Goal: Task Accomplishment & Management: Complete application form

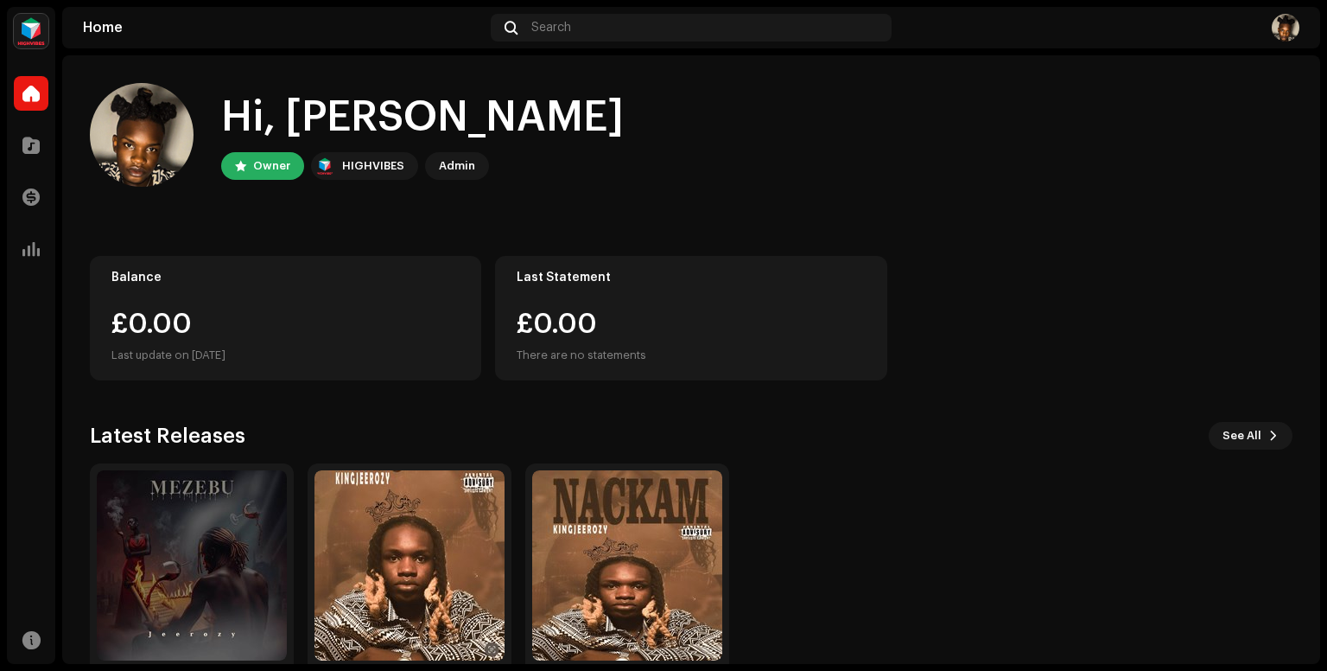
scroll to position [76, 0]
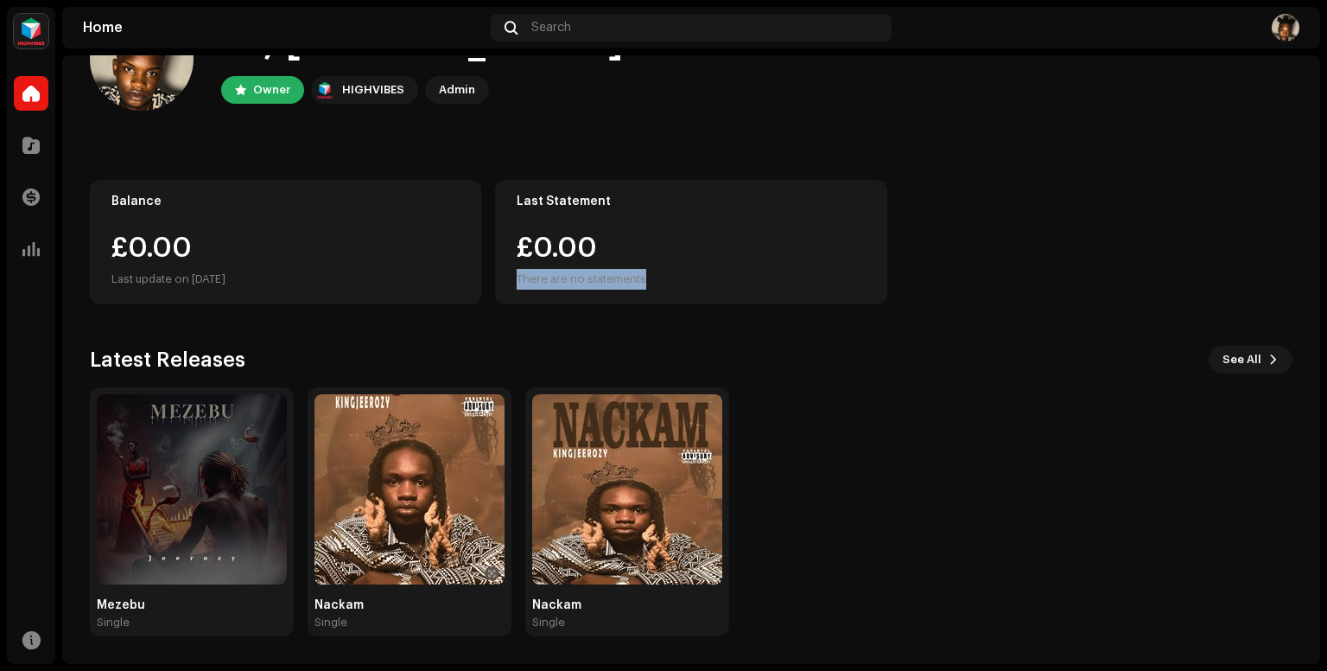
drag, startPoint x: 1309, startPoint y: 257, endPoint x: 1210, endPoint y: 302, distance: 109.1
click at [1210, 302] on div "Hi, [PERSON_NAME] Owner HIGHVIBES Admin Balance £0.00 Last update on [DATE] Las…" at bounding box center [691, 321] width 1258 height 684
click at [938, 328] on div "Hi, [PERSON_NAME] Owner HIGHVIBES Admin Balance £0.00 Last update on [DATE] Las…" at bounding box center [691, 321] width 1203 height 684
click at [100, 32] on div "Home" at bounding box center [283, 28] width 401 height 14
click at [1290, 32] on img at bounding box center [1286, 28] width 28 height 28
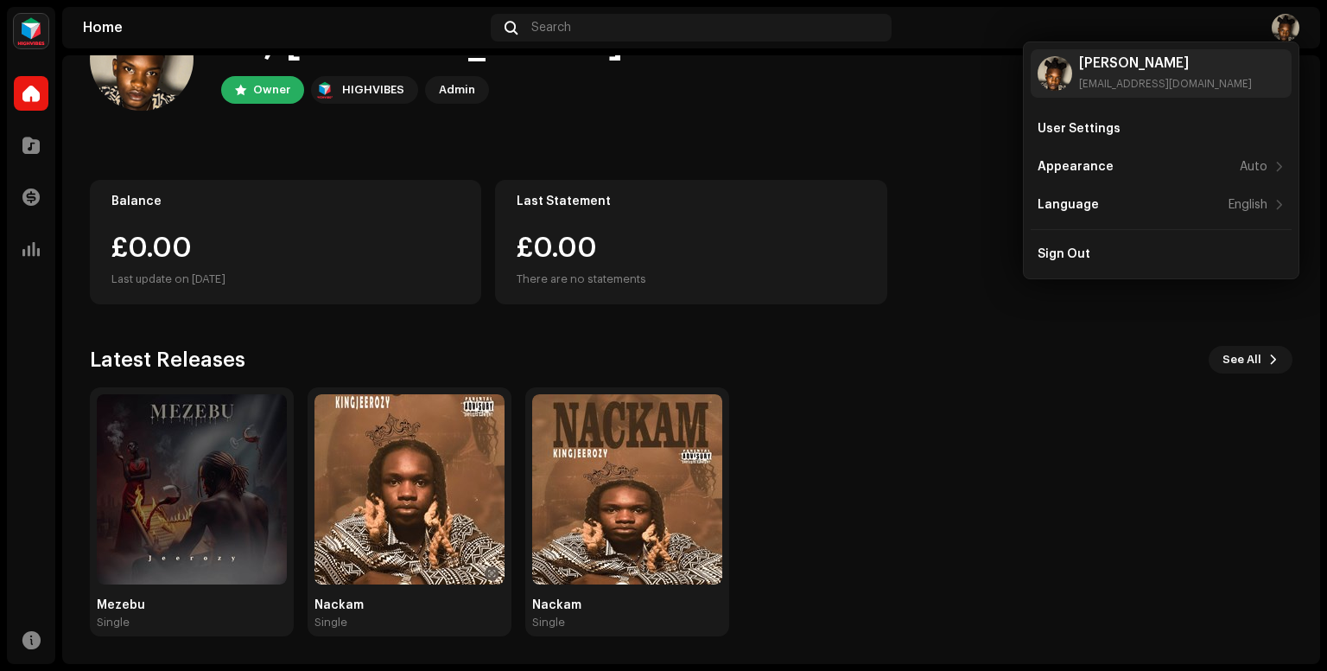
click at [996, 147] on div "Hi, [PERSON_NAME] Owner HIGHVIBES Admin Balance £0.00 Last update on [DATE] Las…" at bounding box center [691, 321] width 1203 height 684
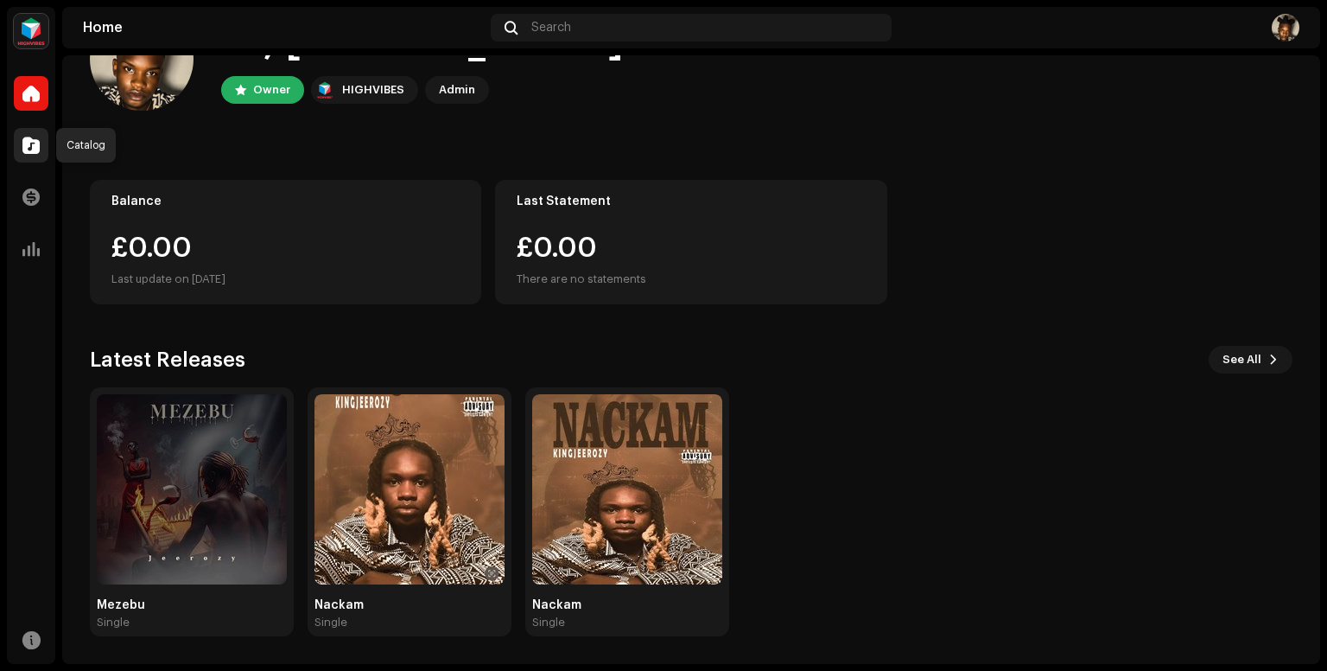
click at [31, 146] on span at bounding box center [30, 145] width 17 height 14
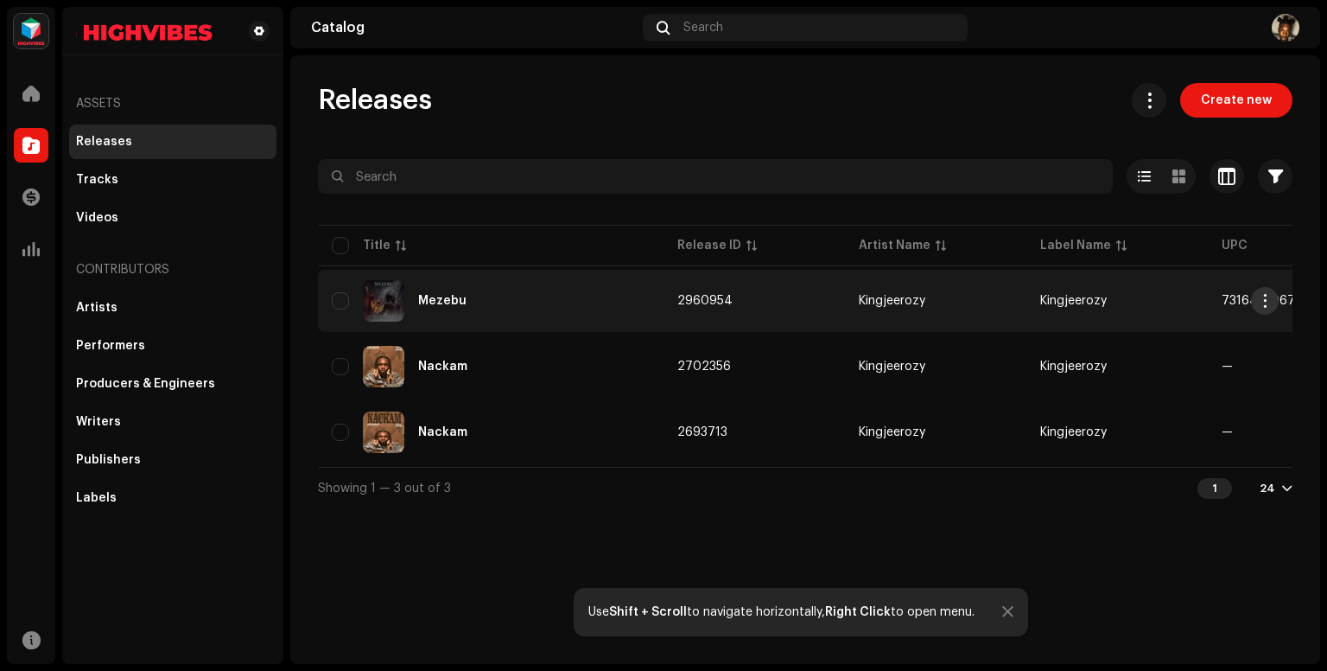
click at [1269, 302] on span "button" at bounding box center [1265, 301] width 13 height 14
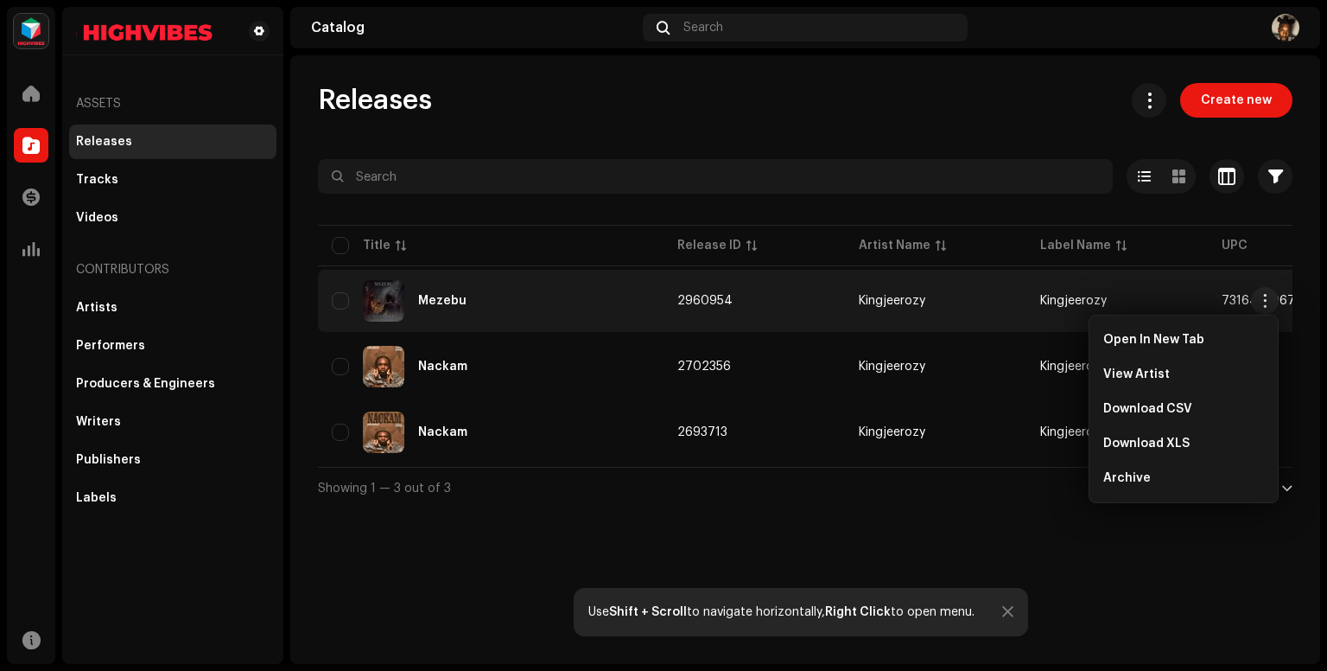
click at [1162, 298] on td "Kingjeerozy" at bounding box center [1117, 301] width 181 height 62
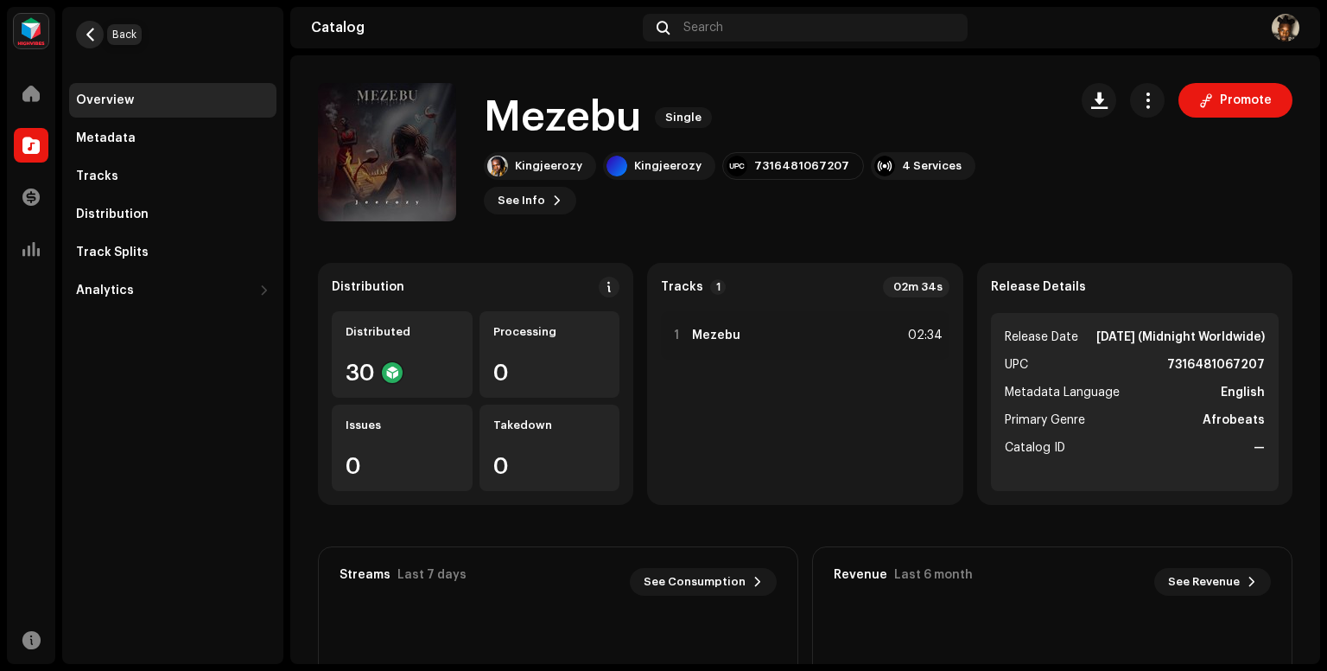
click at [88, 29] on span "button" at bounding box center [90, 35] width 13 height 14
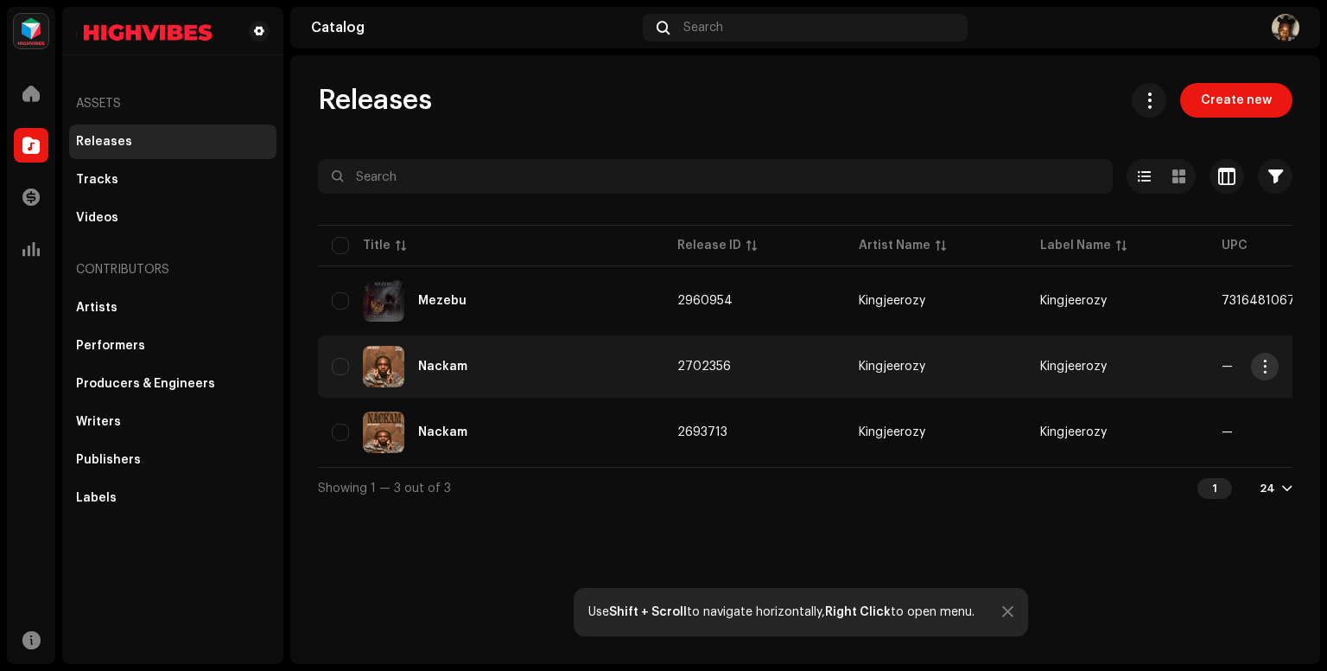
click at [1269, 358] on button "button" at bounding box center [1265, 367] width 28 height 28
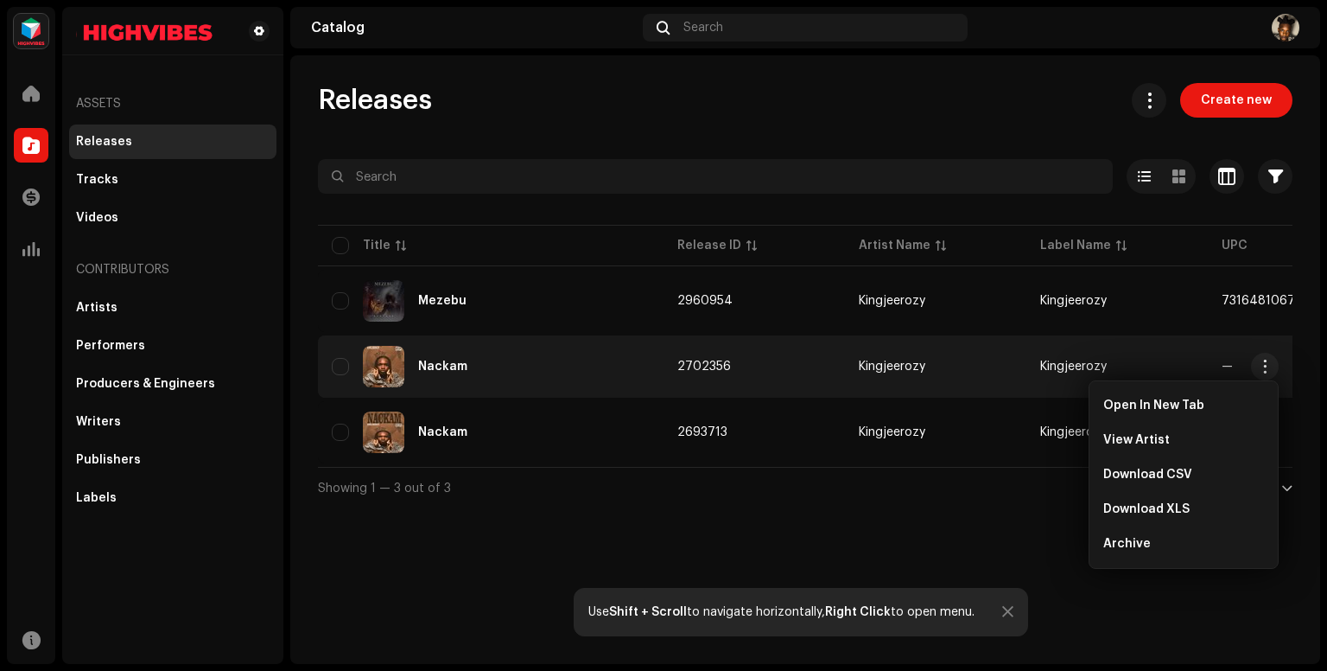
click at [616, 357] on div "Nackam" at bounding box center [491, 366] width 318 height 41
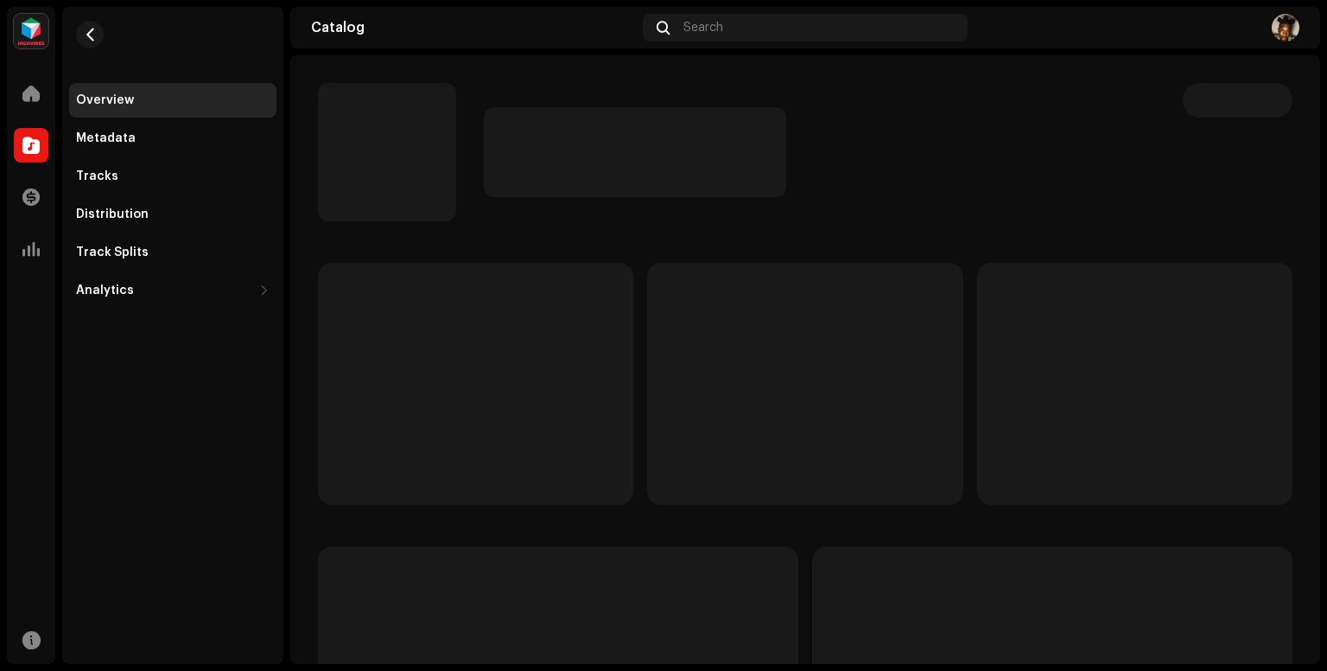
click at [616, 357] on p-skeleton at bounding box center [475, 384] width 315 height 242
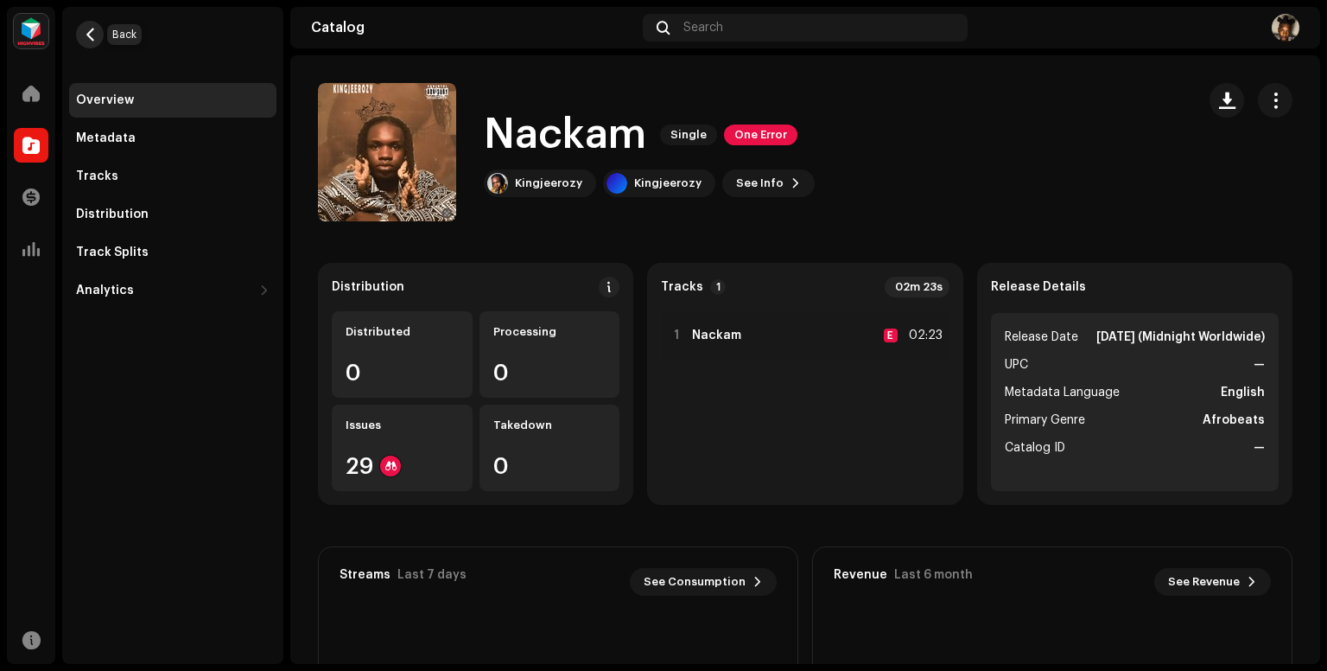
click at [86, 35] on span "button" at bounding box center [90, 35] width 13 height 14
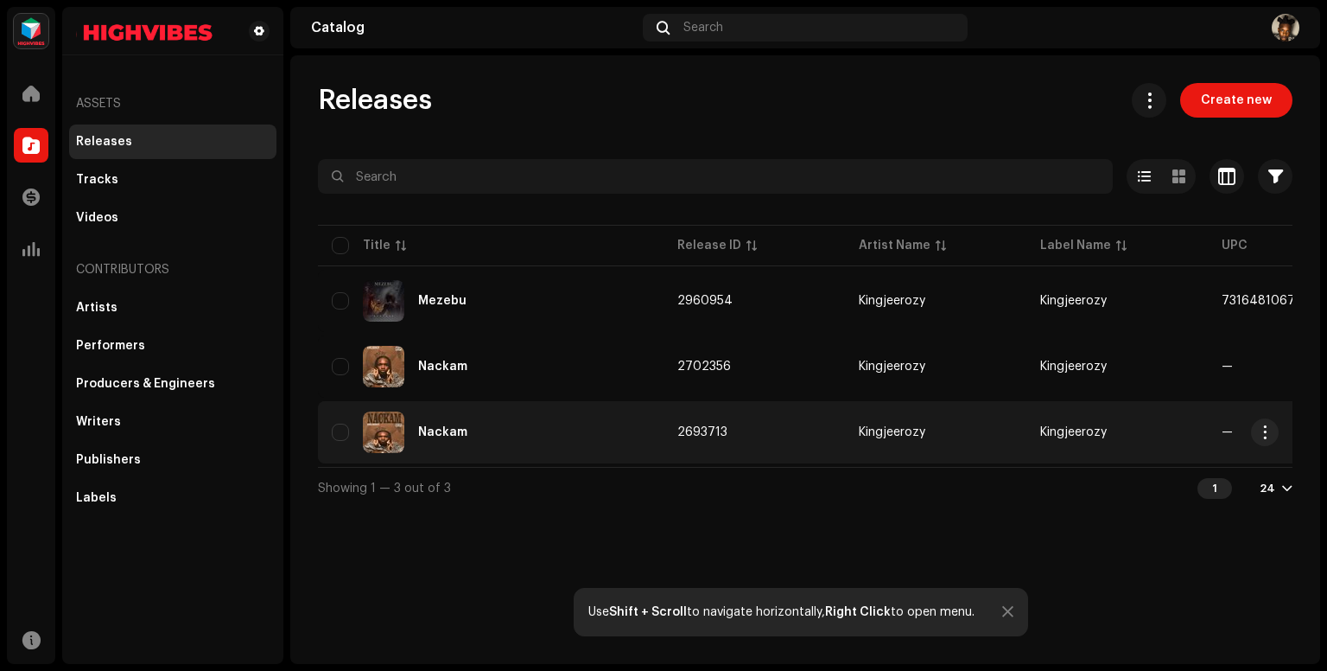
click at [722, 413] on td "2693713" at bounding box center [754, 432] width 181 height 62
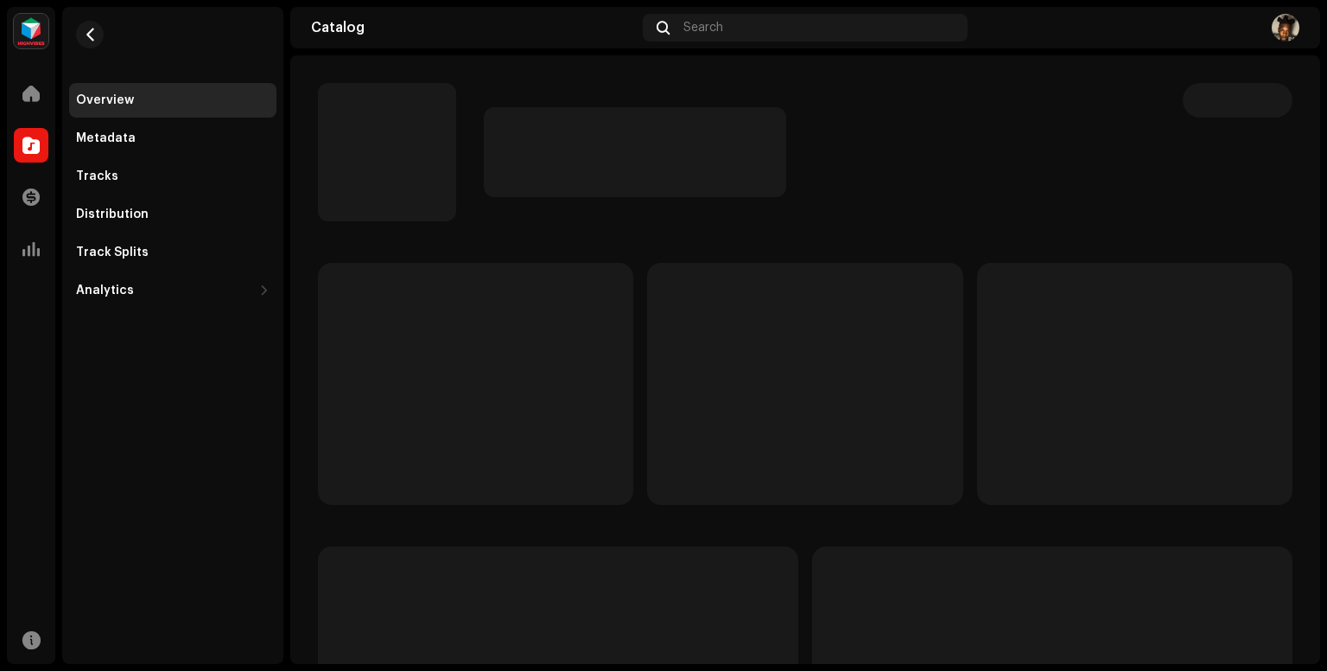
click at [722, 413] on p-skeleton at bounding box center [804, 384] width 315 height 242
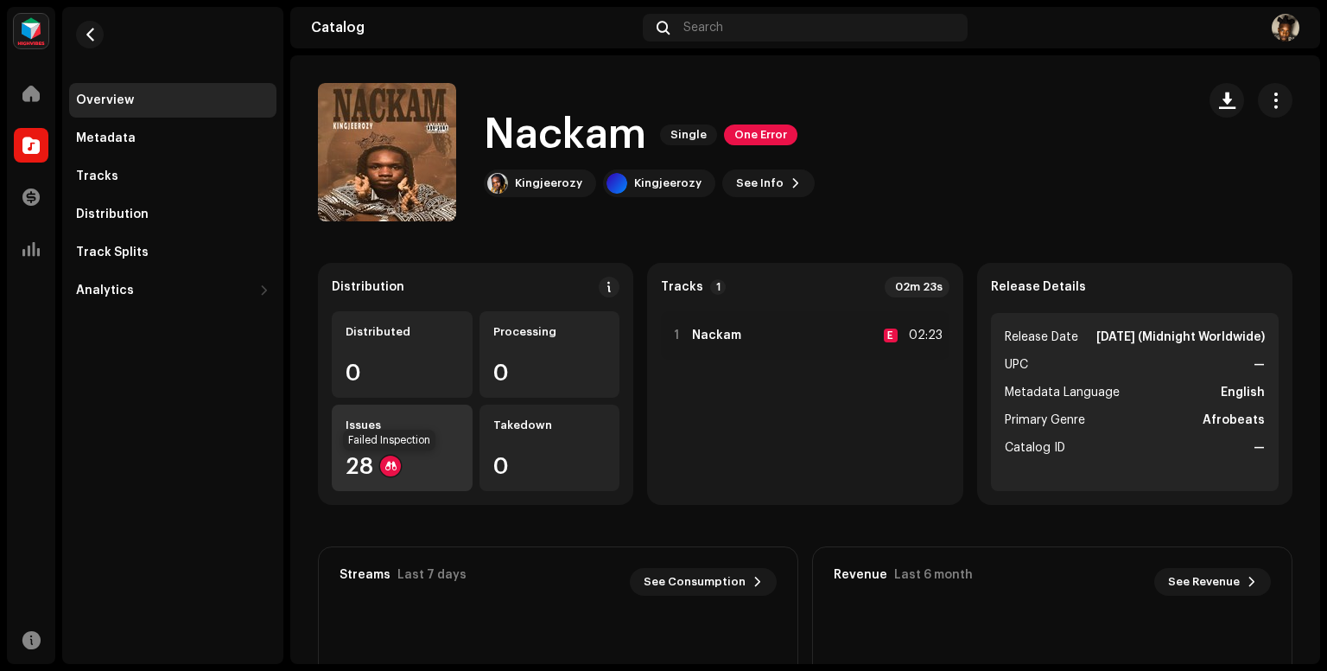
click at [381, 468] on div at bounding box center [390, 465] width 21 height 21
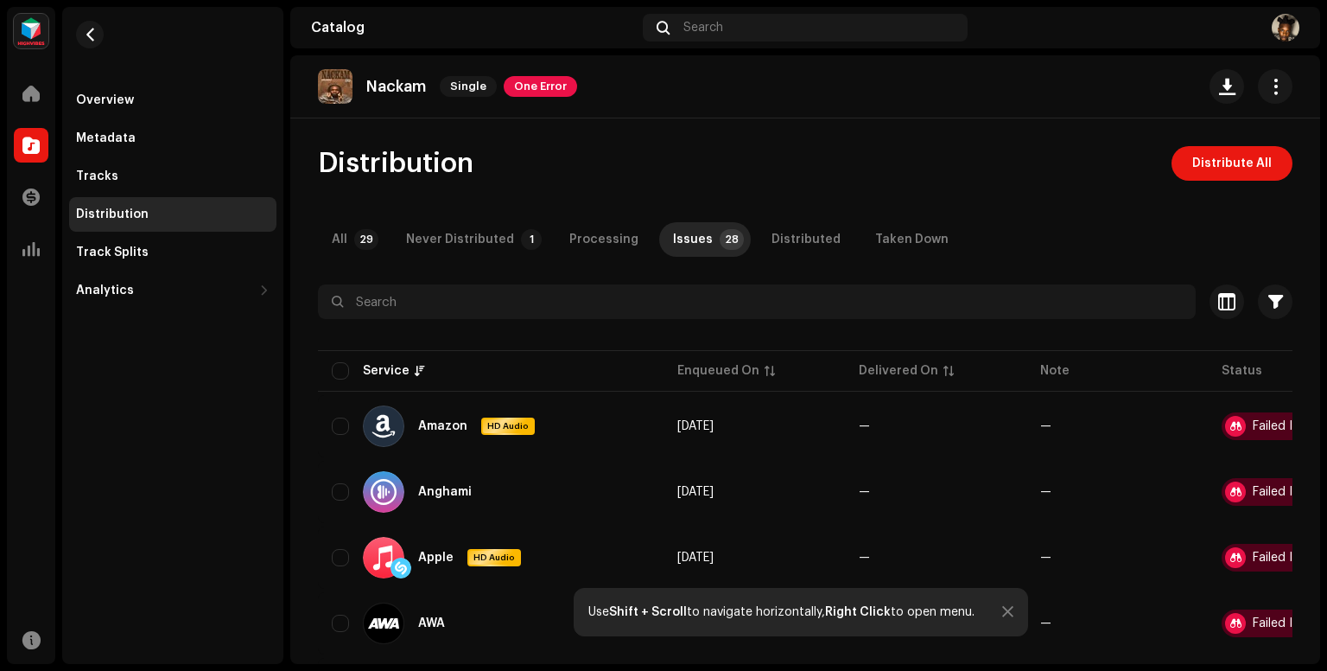
click at [335, 82] on img at bounding box center [335, 86] width 35 height 35
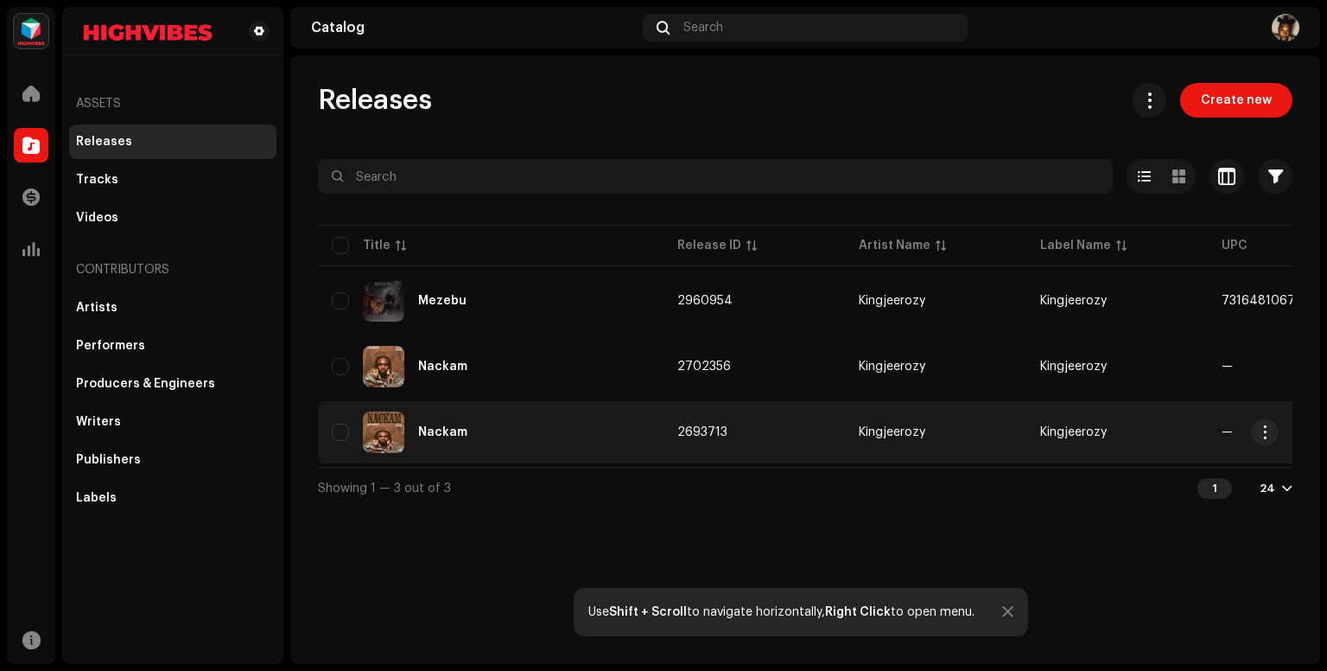
click at [608, 417] on div "Nackam" at bounding box center [491, 431] width 318 height 41
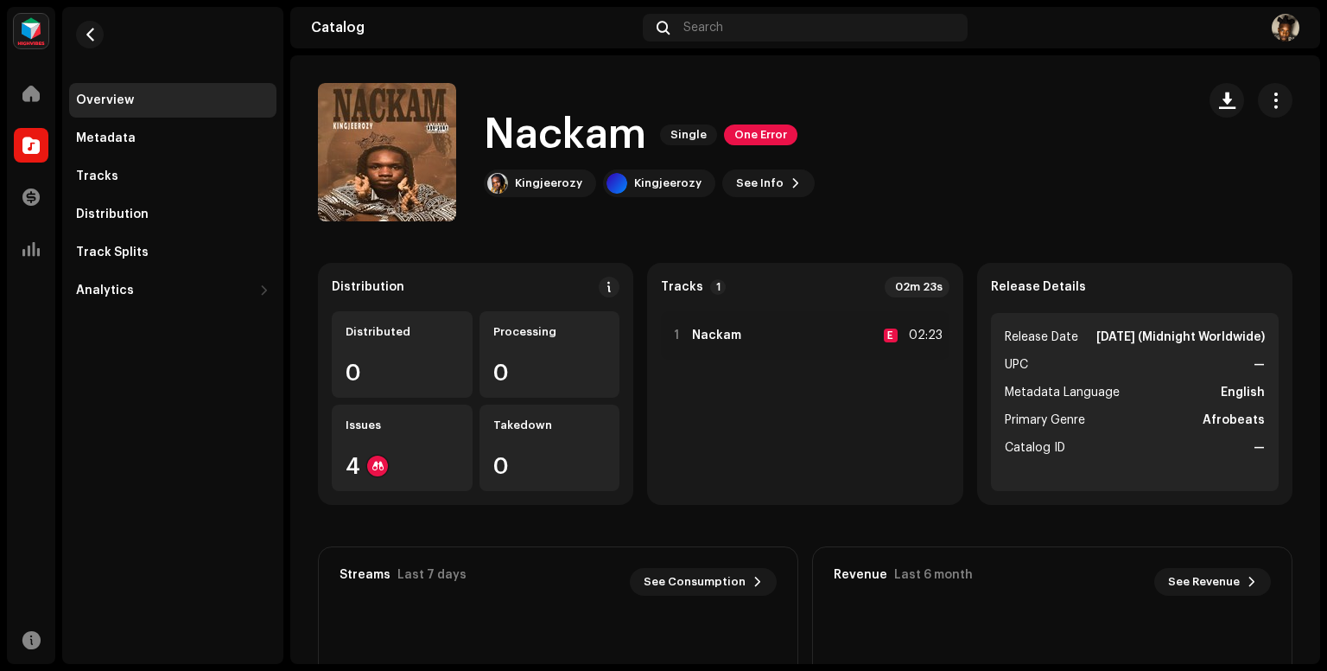
click at [608, 417] on div "Takedown 0" at bounding box center [550, 447] width 141 height 86
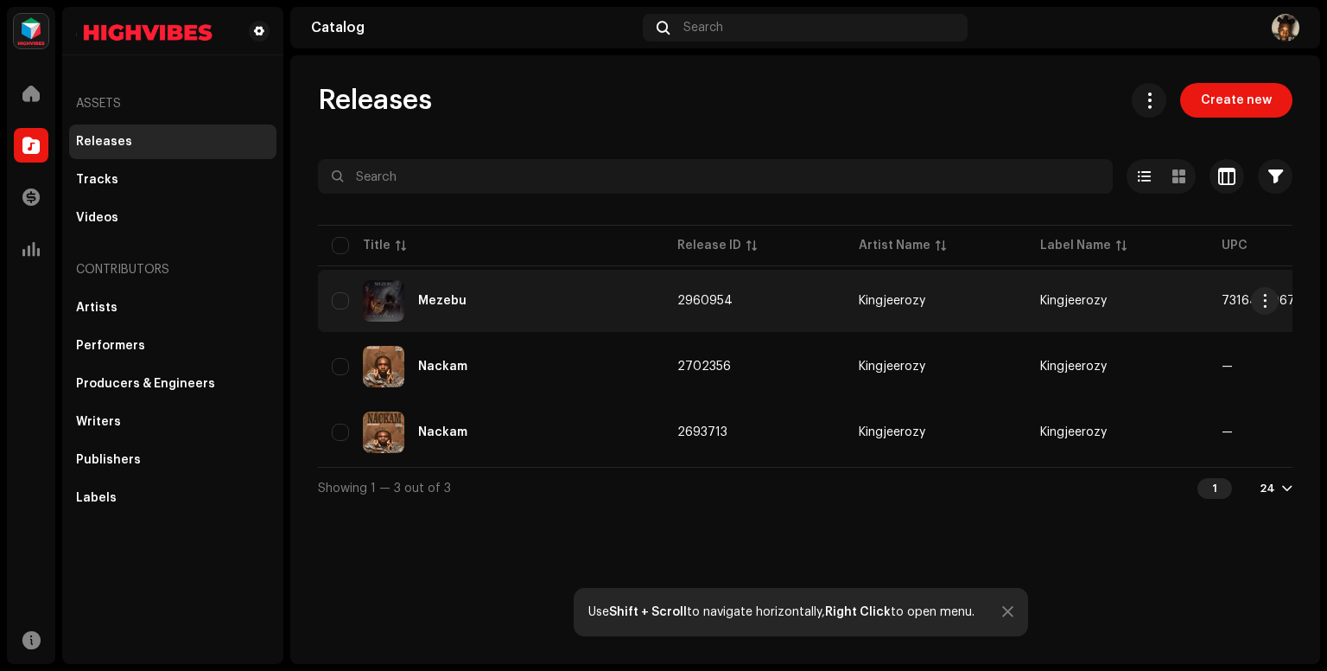
click at [471, 309] on div "Mezebu" at bounding box center [491, 300] width 318 height 41
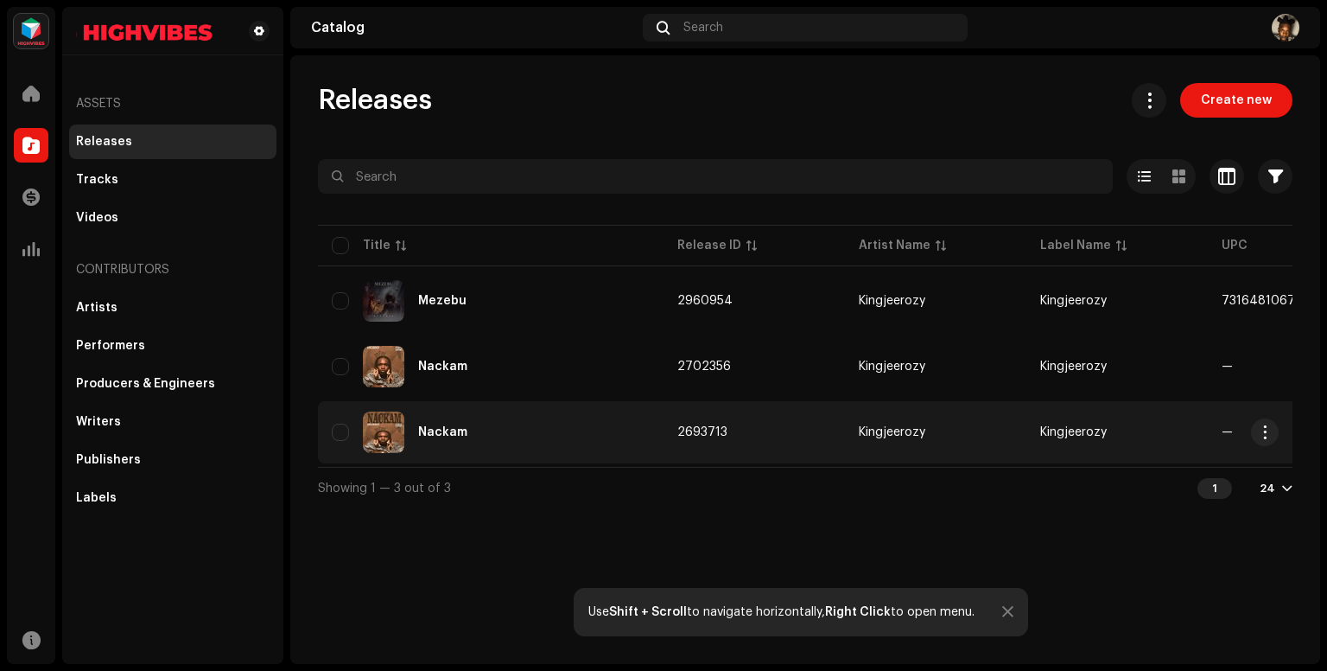
click at [643, 426] on div "Nackam" at bounding box center [491, 431] width 318 height 41
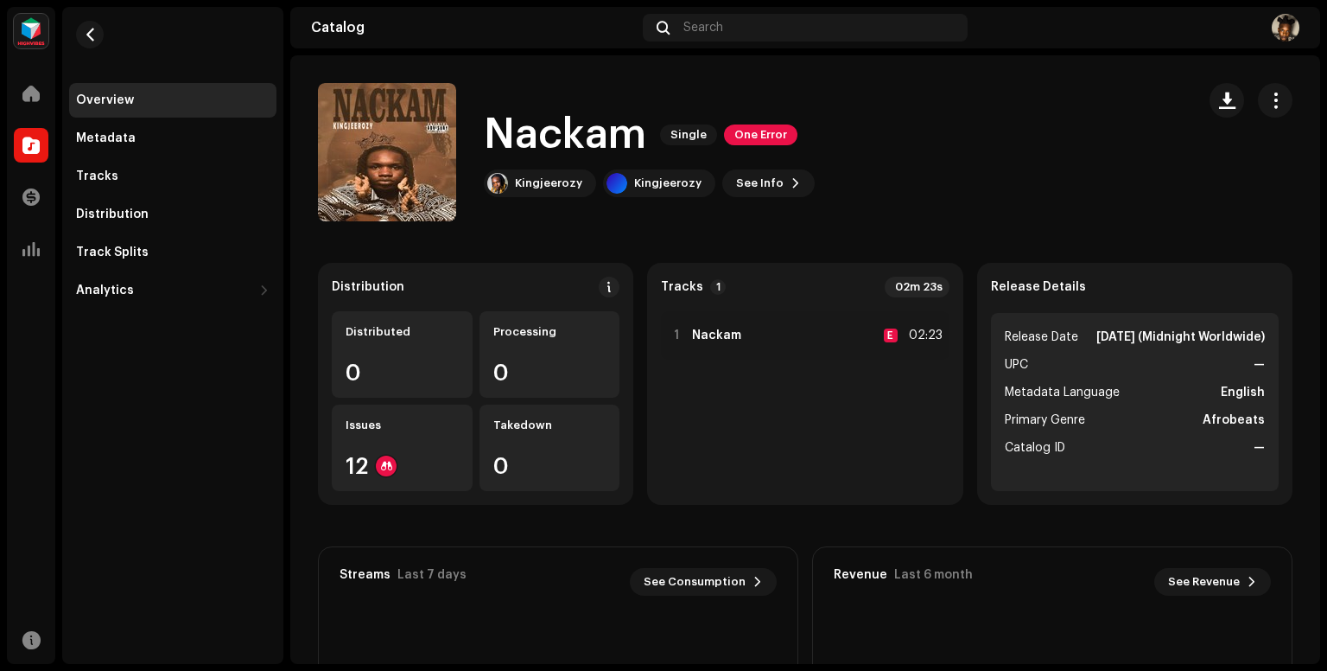
click at [643, 426] on div "Distribution Distributed 0 Processing 0 Issues 12 Takedown 0 Tracks 1 02m 23s 1…" at bounding box center [805, 384] width 975 height 242
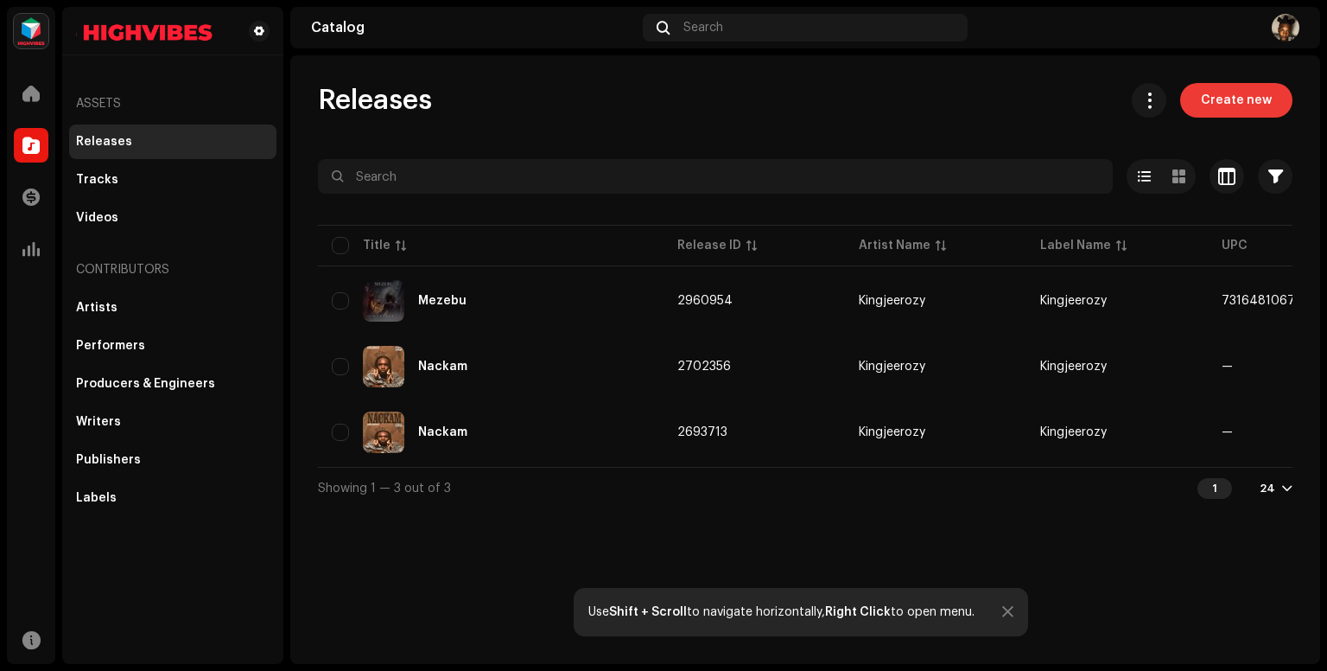
click at [1216, 107] on span "Create new" at bounding box center [1236, 100] width 71 height 35
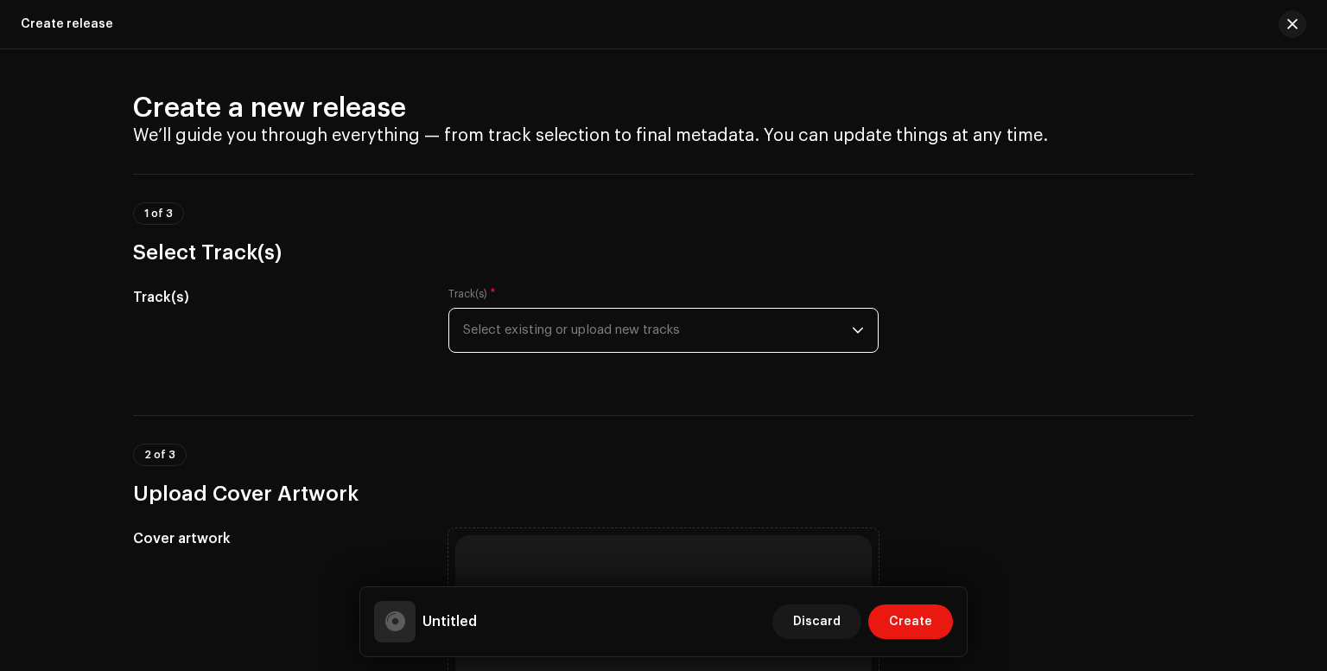
click at [529, 329] on span "Select existing or upload new tracks" at bounding box center [657, 330] width 389 height 43
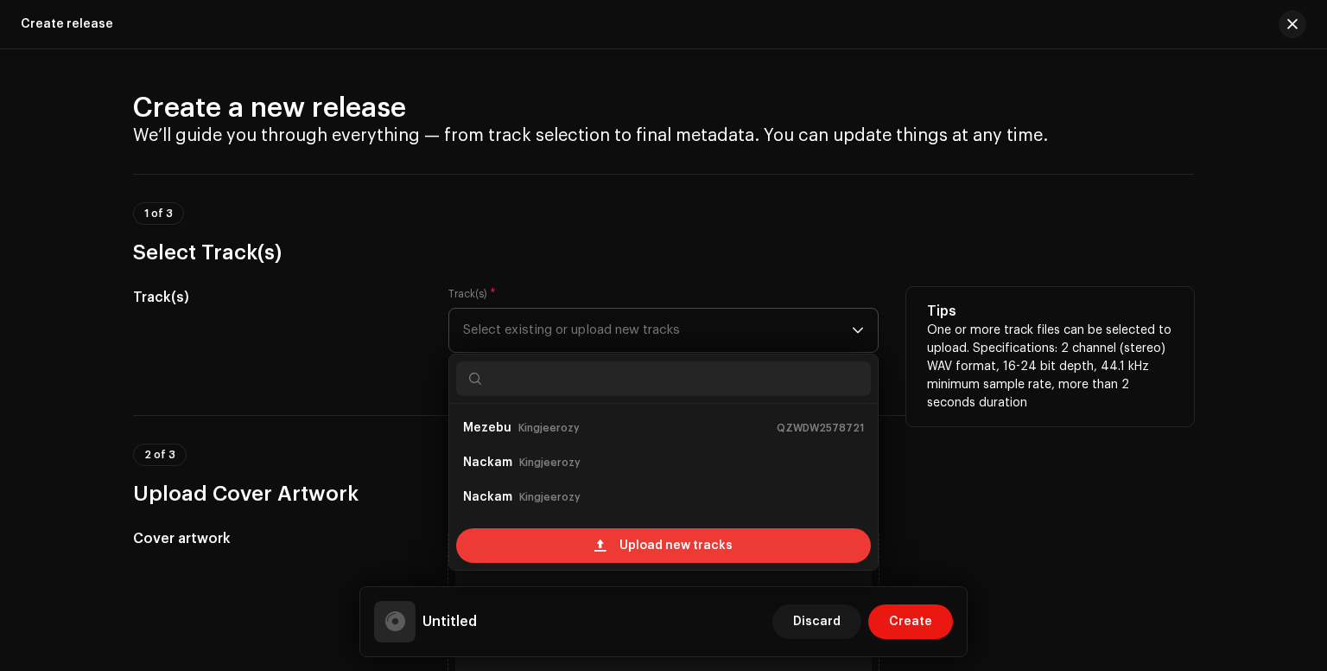
click at [674, 552] on span "Upload new tracks" at bounding box center [676, 545] width 113 height 35
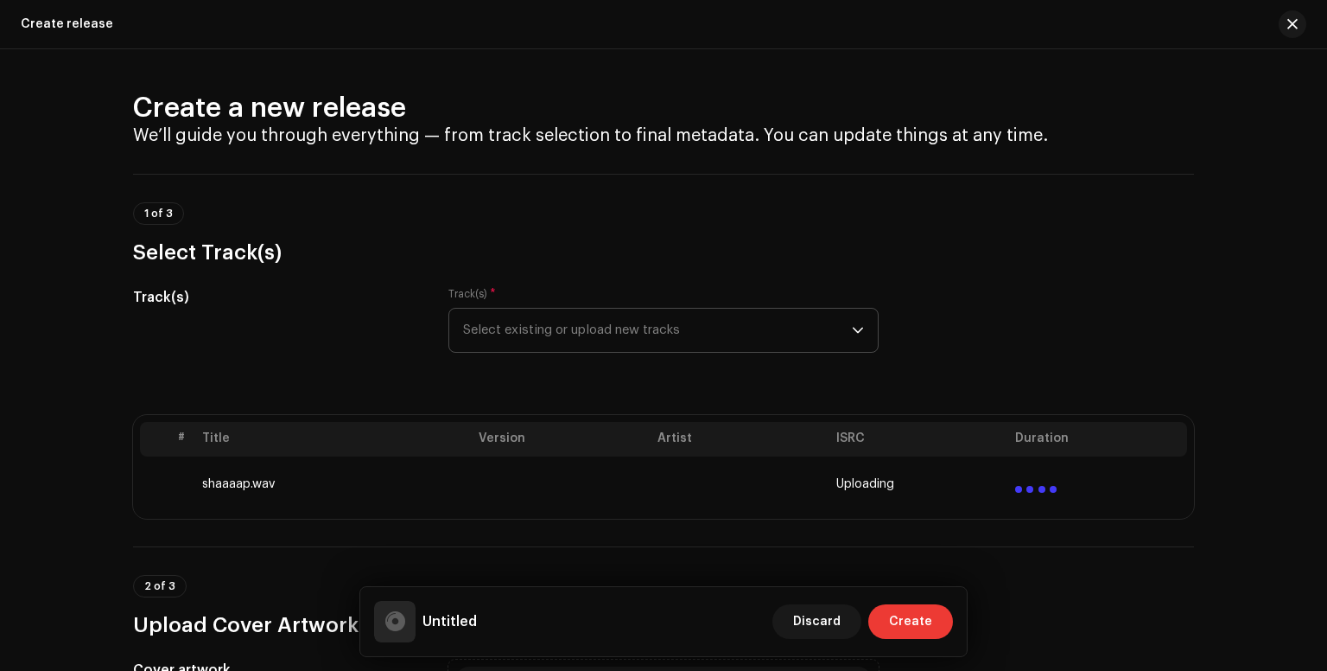
click at [912, 620] on span "Create" at bounding box center [910, 621] width 43 height 35
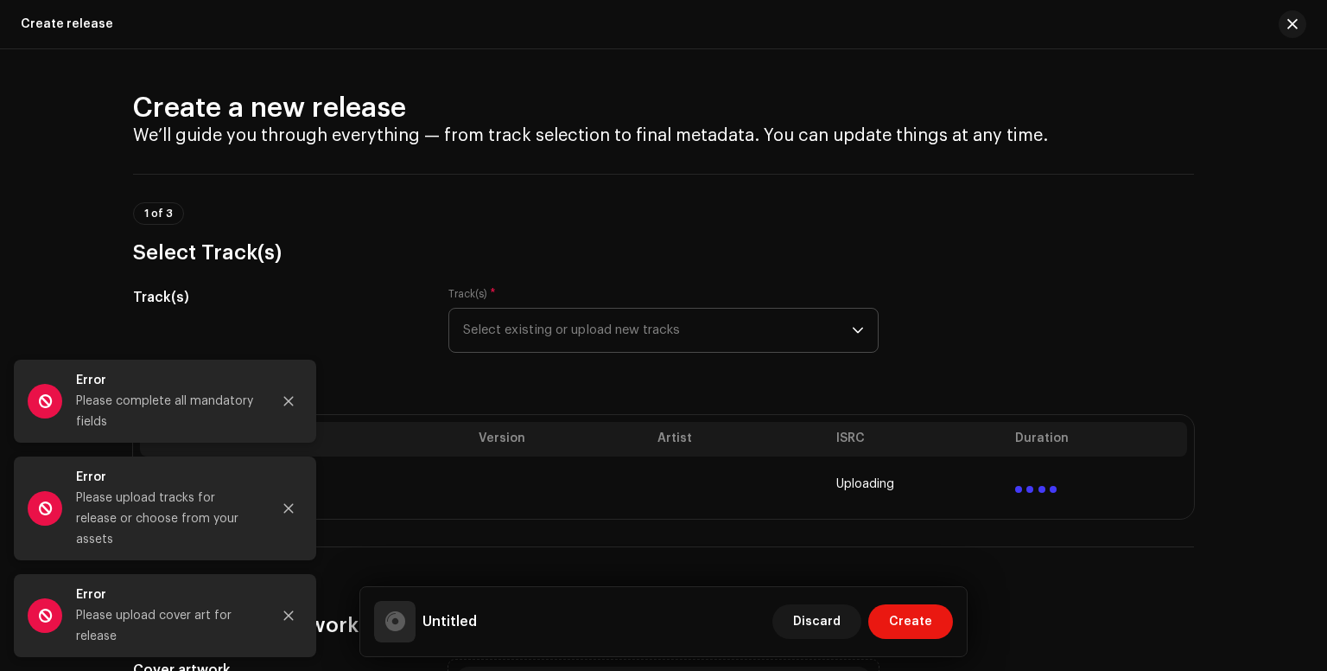
click at [643, 297] on div "Track(s) * Select existing or upload new tracks" at bounding box center [663, 320] width 430 height 66
click at [442, 309] on div "Track(s) Track(s) * Select existing or upload new tracks" at bounding box center [663, 330] width 1061 height 86
click at [760, 573] on div "2 of 3 Upload Cover Artwork" at bounding box center [663, 592] width 1061 height 92
click at [256, 412] on div "Please complete all mandatory fields" at bounding box center [166, 411] width 181 height 41
click at [284, 407] on icon "Close" at bounding box center [289, 401] width 12 height 12
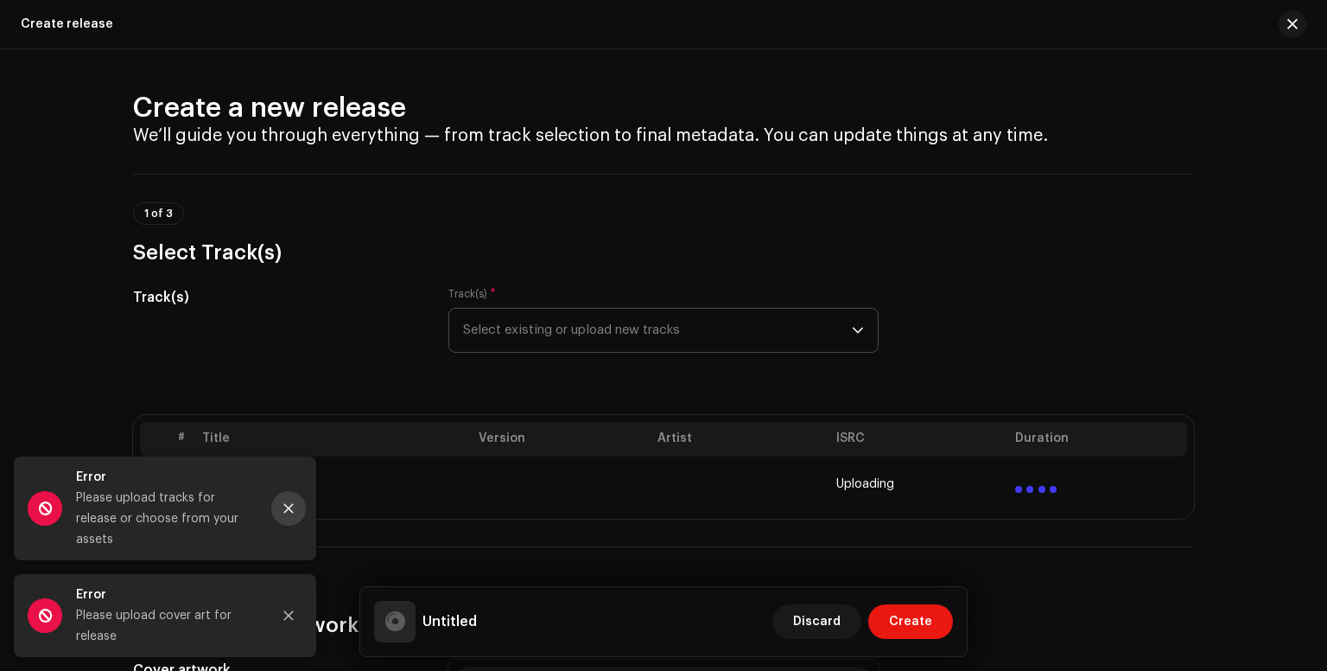
click at [283, 514] on icon "Close" at bounding box center [289, 508] width 12 height 12
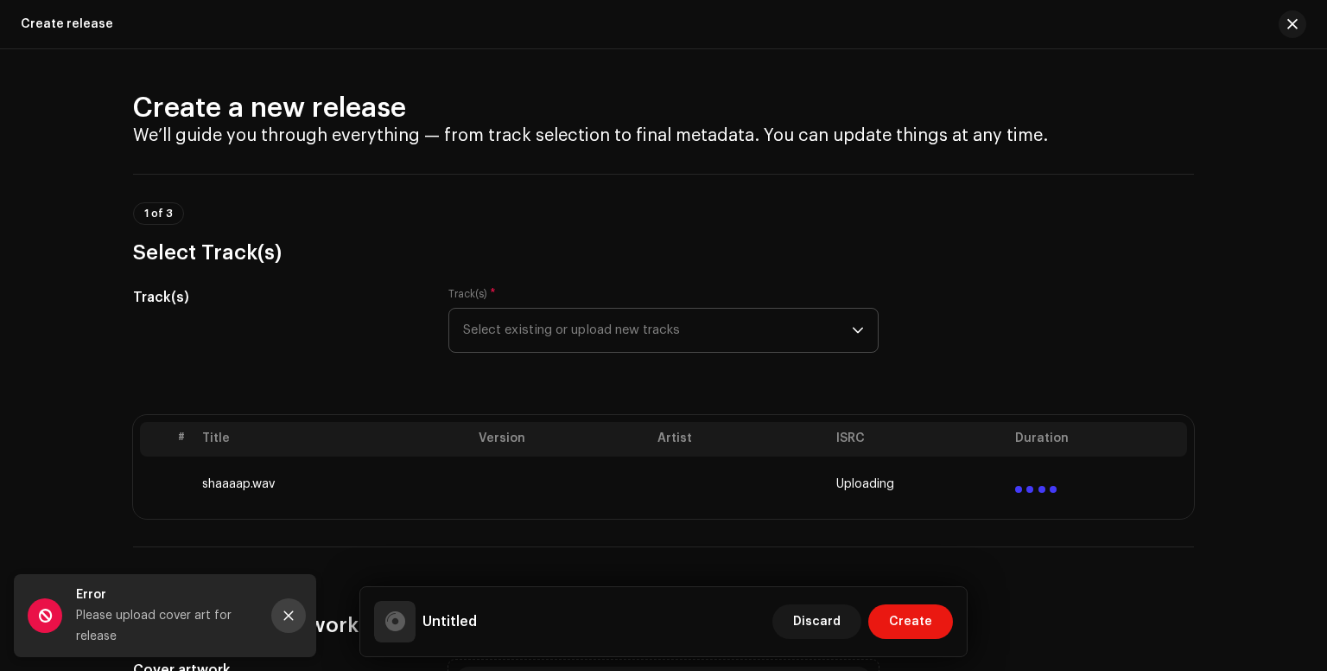
click at [283, 612] on icon "Close" at bounding box center [289, 615] width 12 height 12
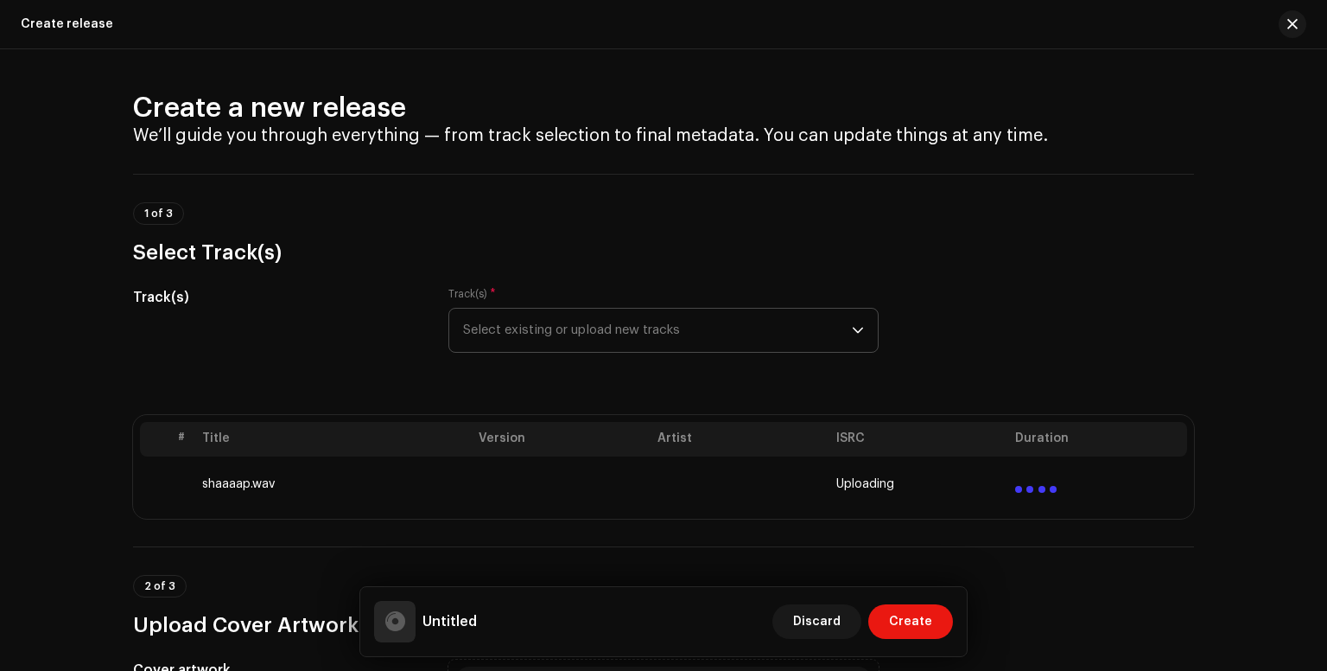
click at [484, 439] on th "Version" at bounding box center [561, 439] width 179 height 35
click at [535, 615] on div "Untitled Discard Create" at bounding box center [663, 621] width 579 height 41
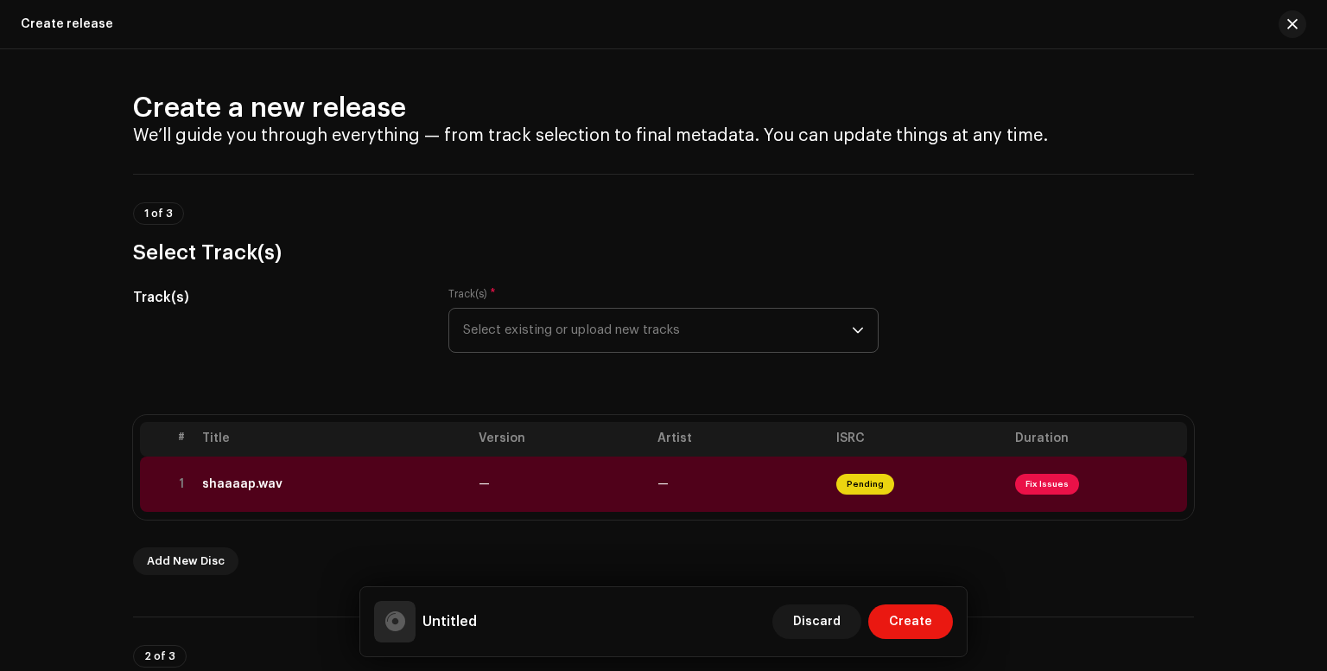
click at [494, 616] on div "Untitled Discard Create" at bounding box center [663, 621] width 579 height 41
click at [444, 623] on h5 "Untitled" at bounding box center [450, 621] width 54 height 21
click at [913, 620] on span "Create" at bounding box center [910, 621] width 43 height 35
